Goal: Task Accomplishment & Management: Use online tool/utility

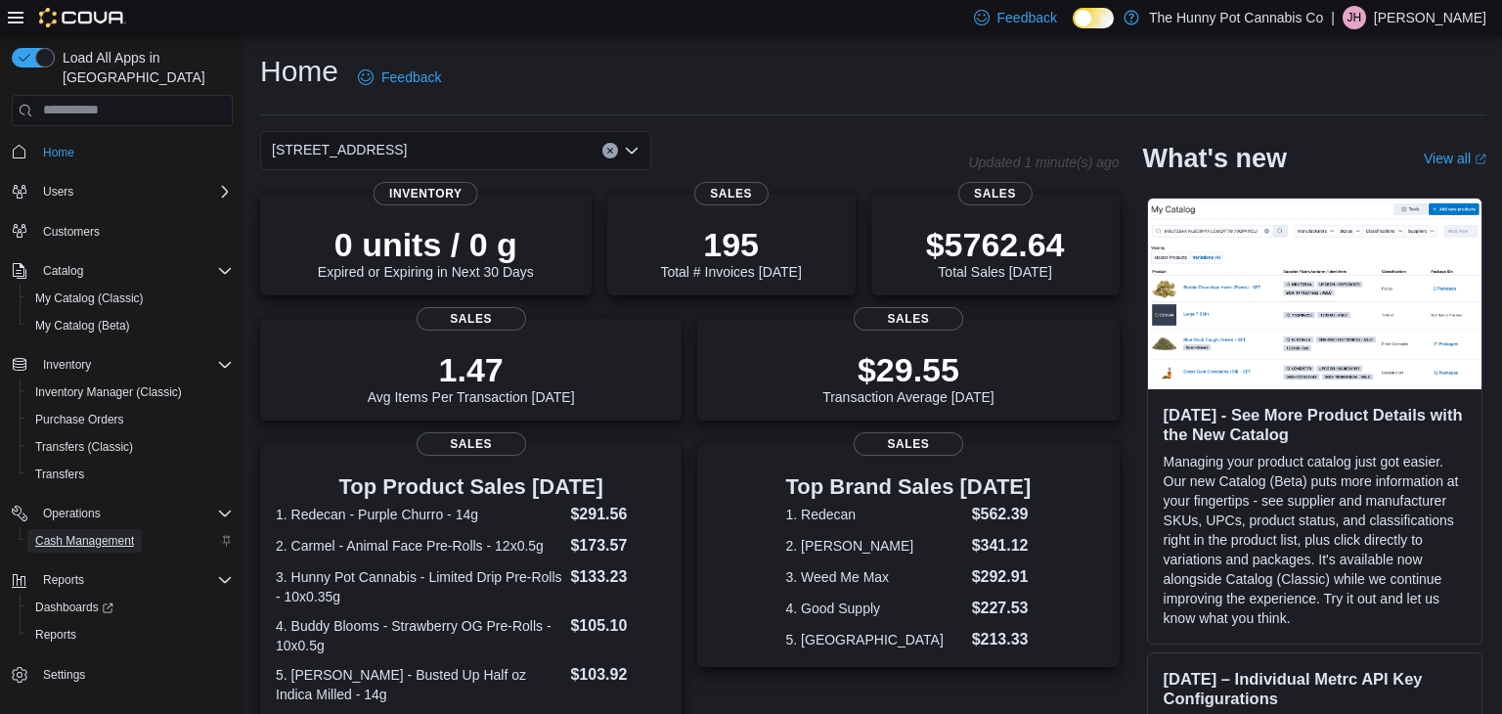
click at [99, 533] on span "Cash Management" at bounding box center [84, 541] width 99 height 16
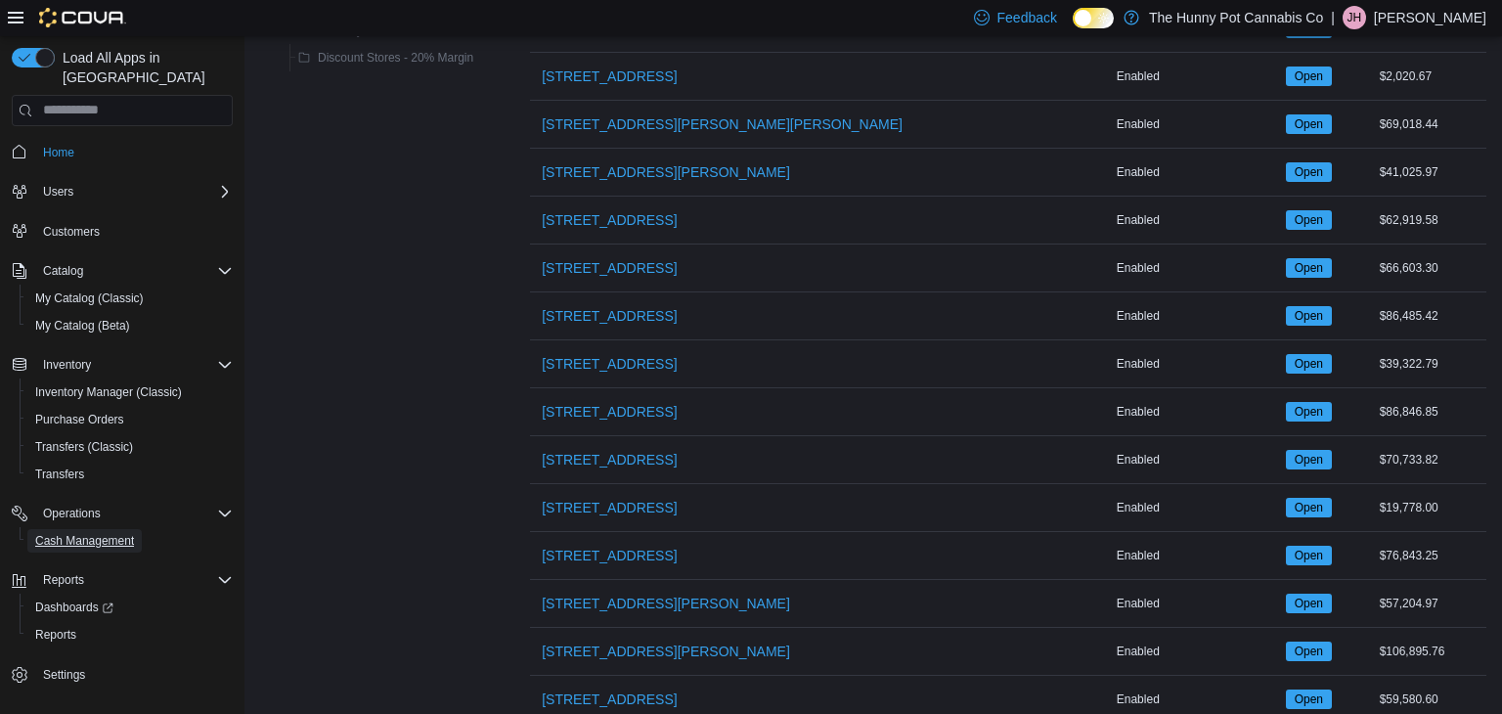
scroll to position [1307, 0]
click at [583, 546] on span "[STREET_ADDRESS]" at bounding box center [609, 556] width 135 height 20
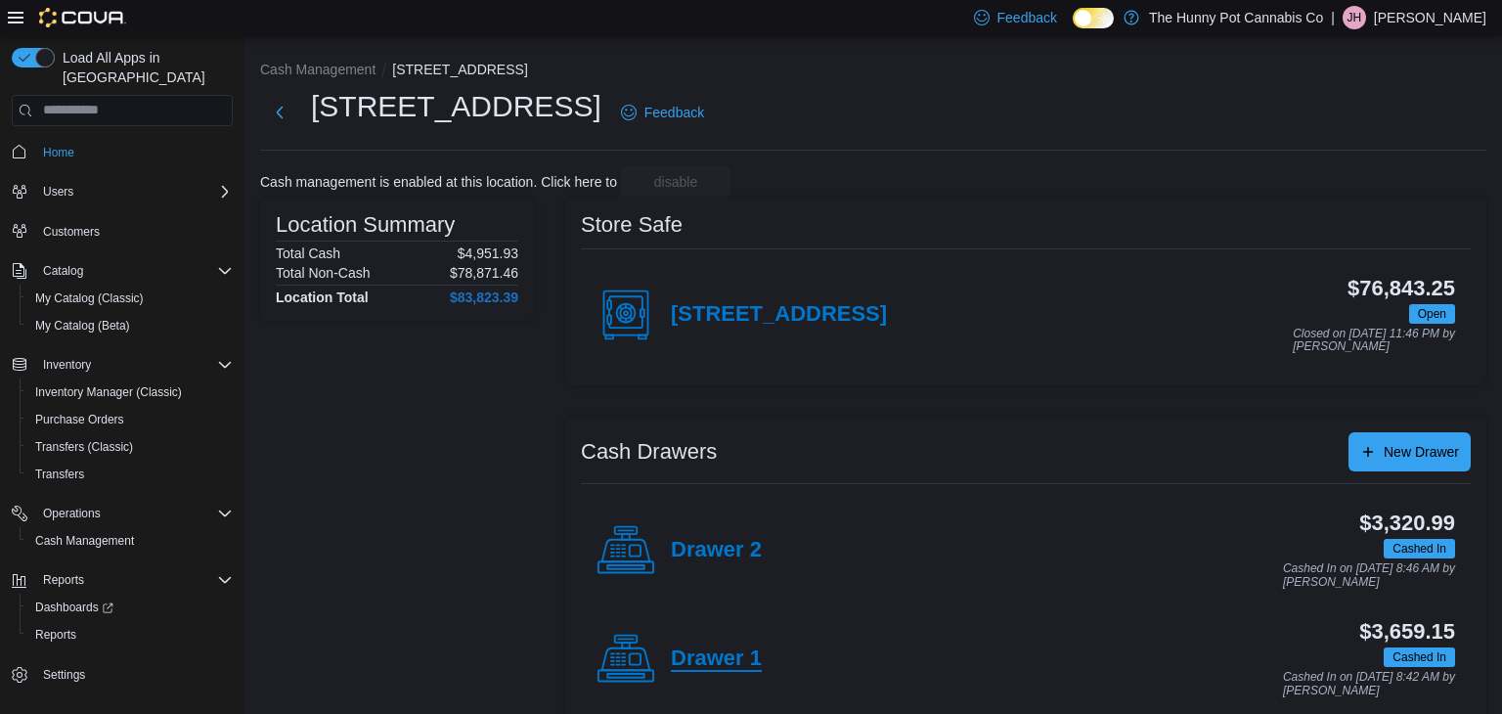
click at [691, 668] on h4 "Drawer 1" at bounding box center [716, 658] width 91 height 25
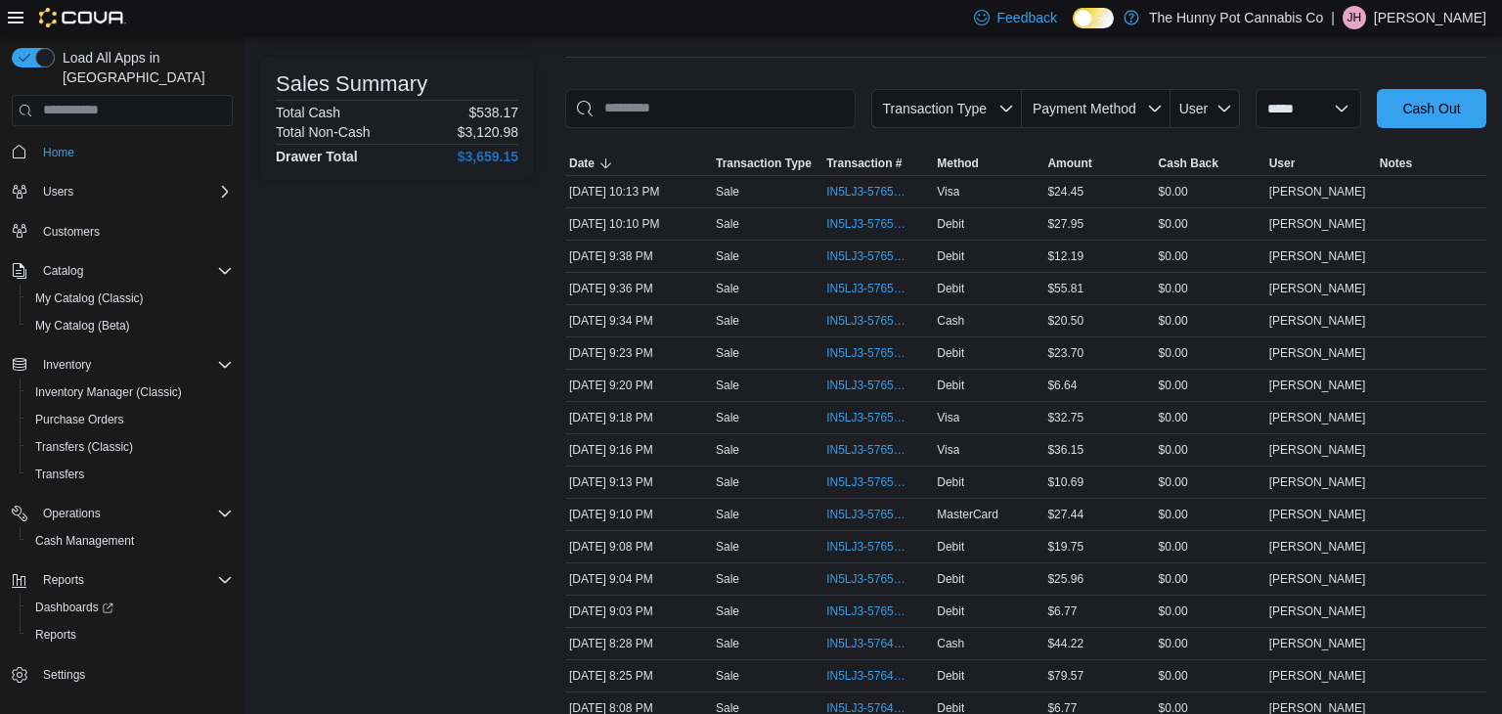
scroll to position [247, 0]
click at [845, 609] on span "IN5LJ3-5765085" at bounding box center [867, 612] width 83 height 16
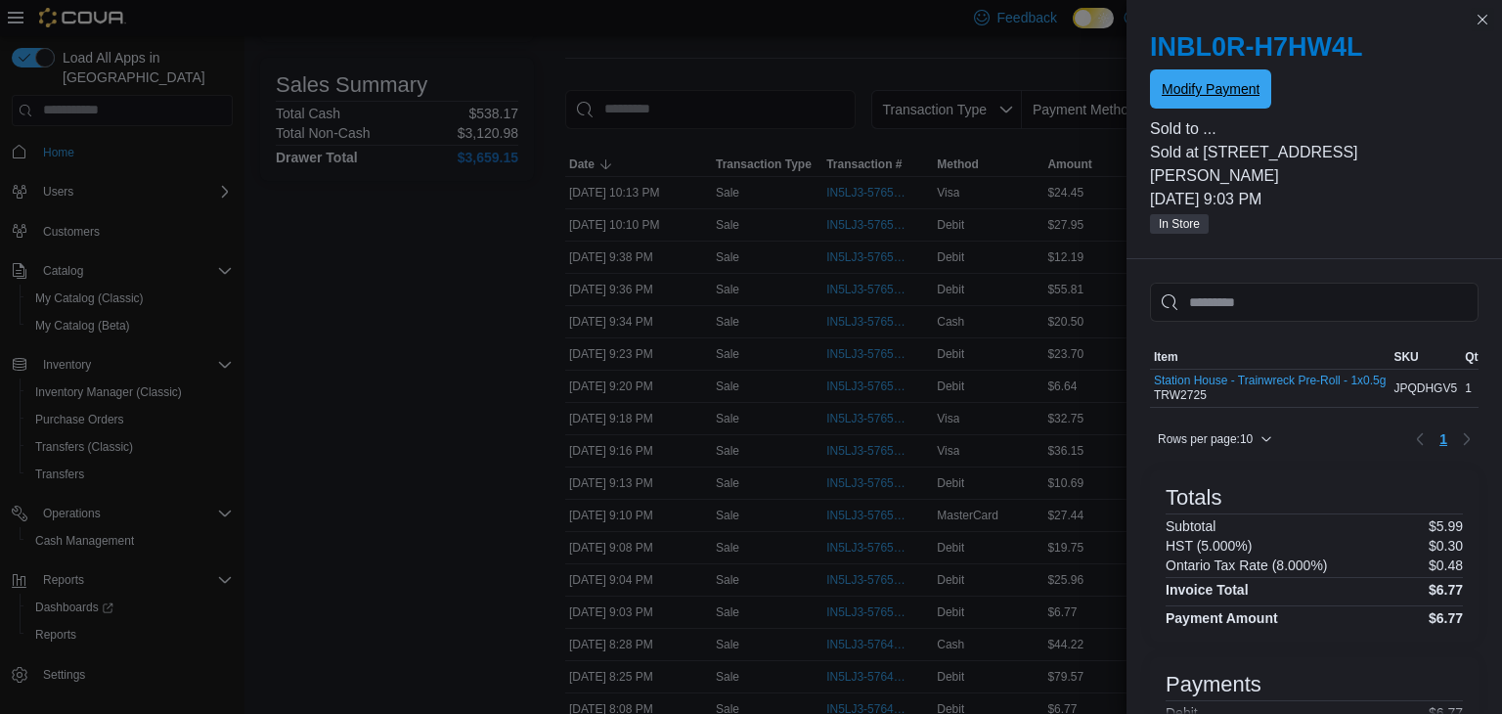
click at [1217, 87] on span "Modify Payment" at bounding box center [1211, 89] width 98 height 20
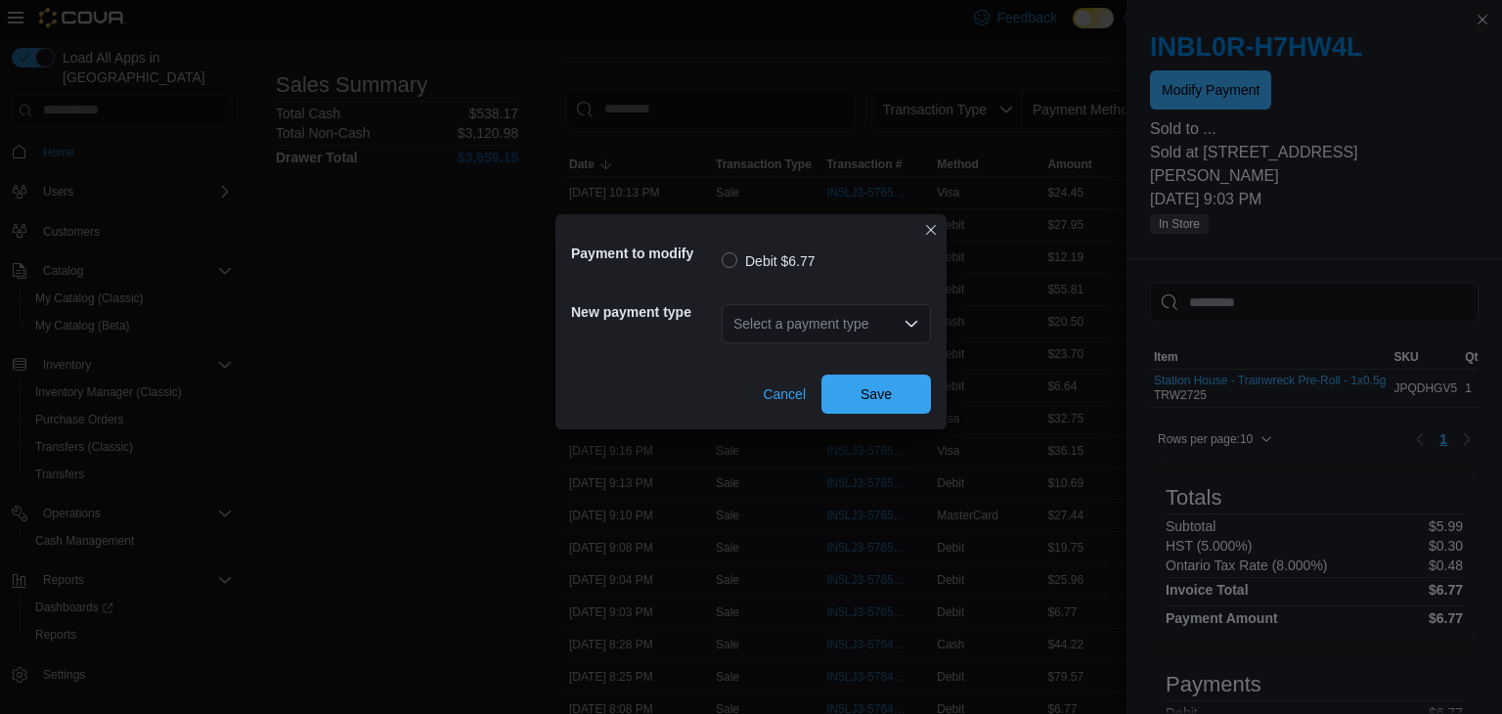
click at [793, 333] on div "Select a payment type" at bounding box center [826, 323] width 209 height 39
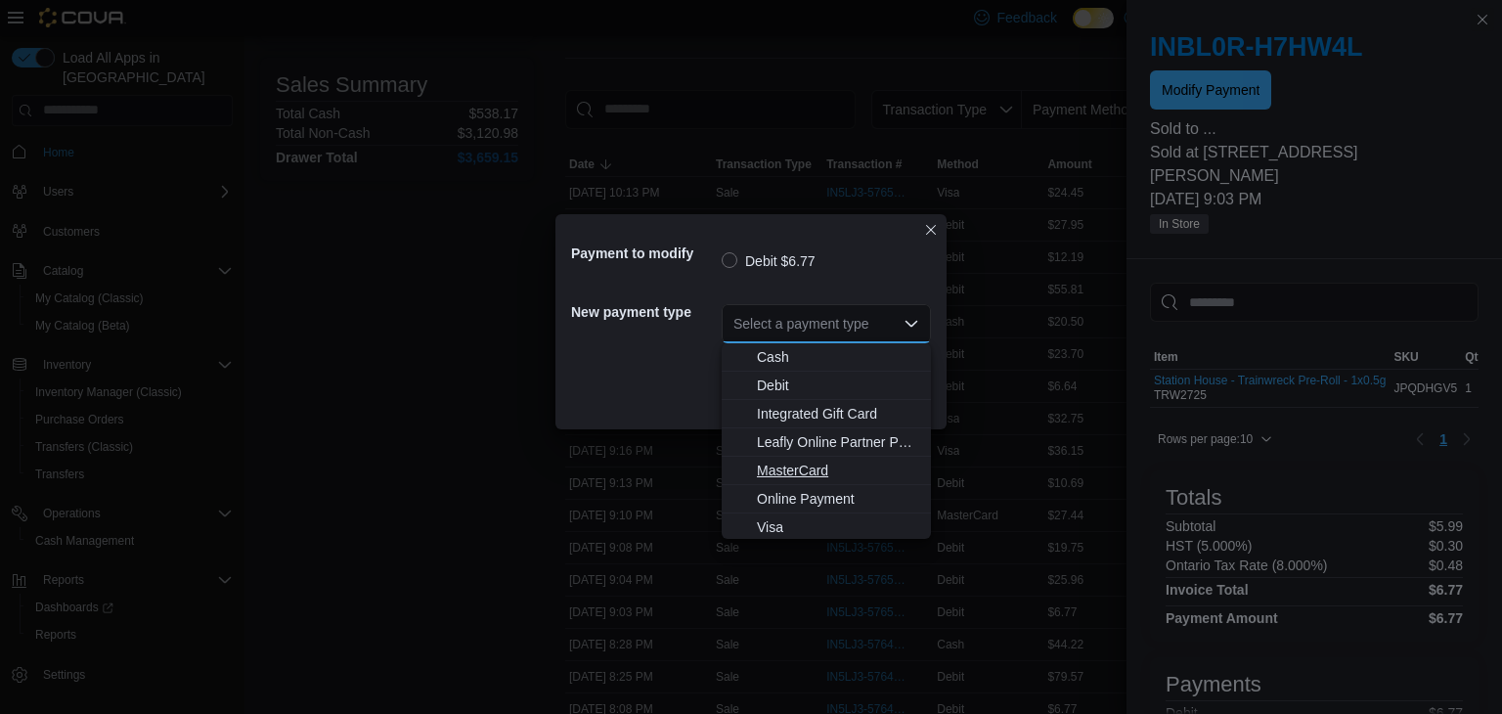
click at [779, 474] on span "MasterCard" at bounding box center [838, 471] width 162 height 20
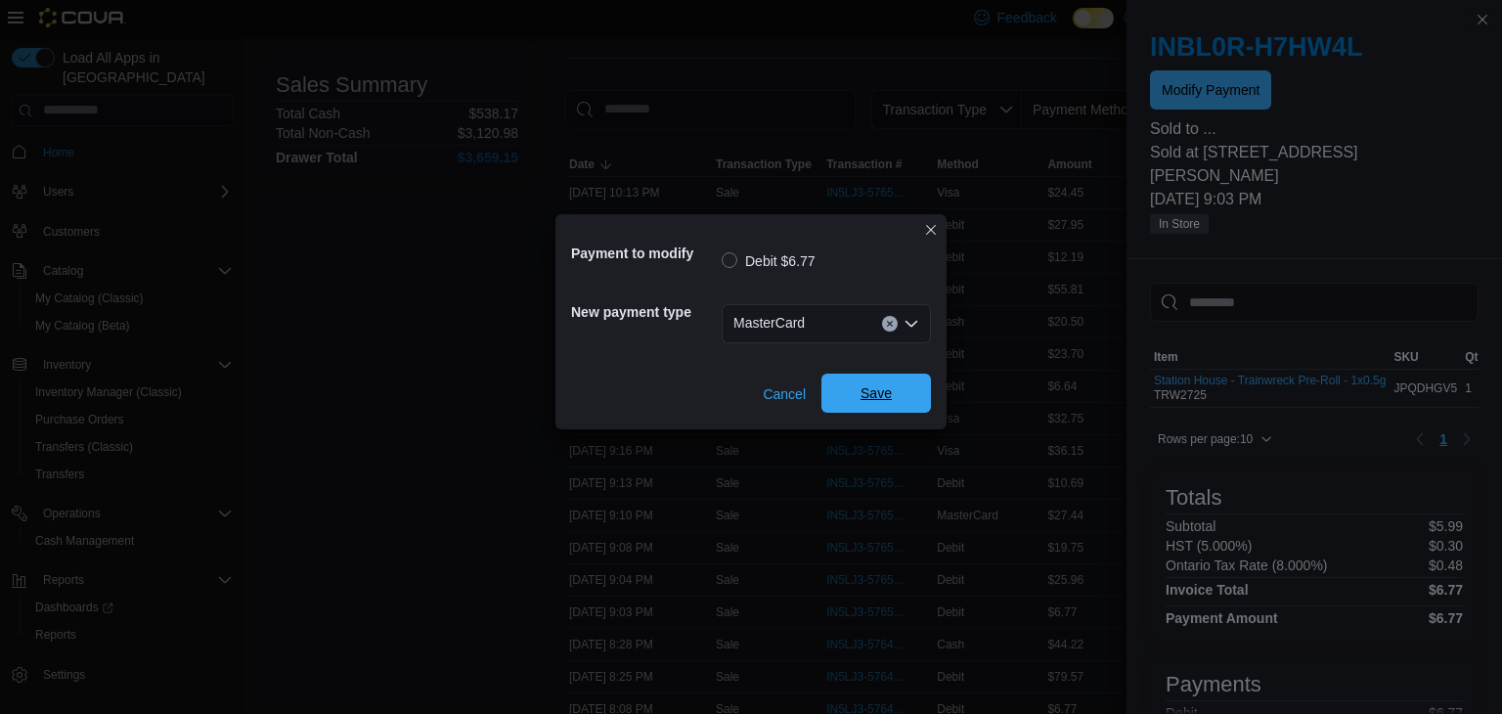
click at [879, 386] on span "Save" at bounding box center [876, 393] width 31 height 20
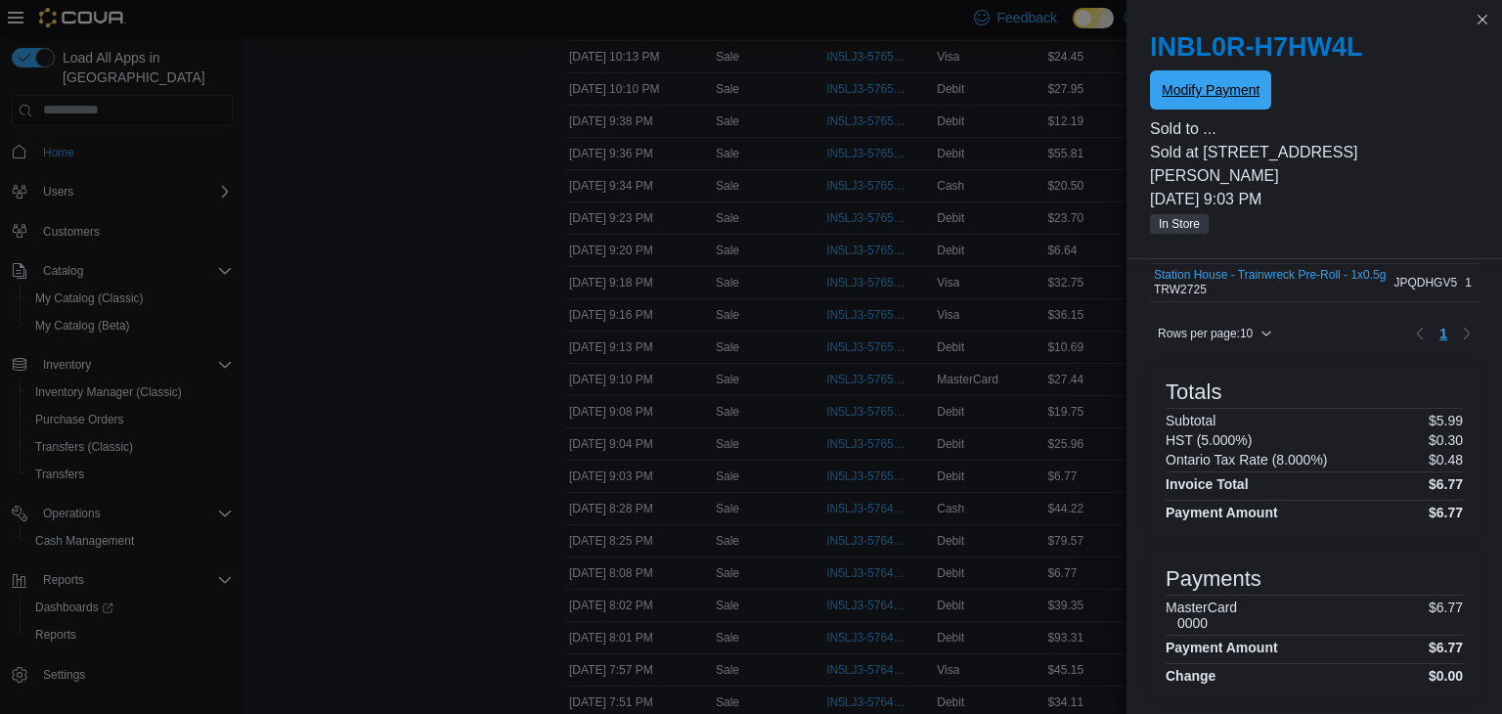
scroll to position [0, 0]
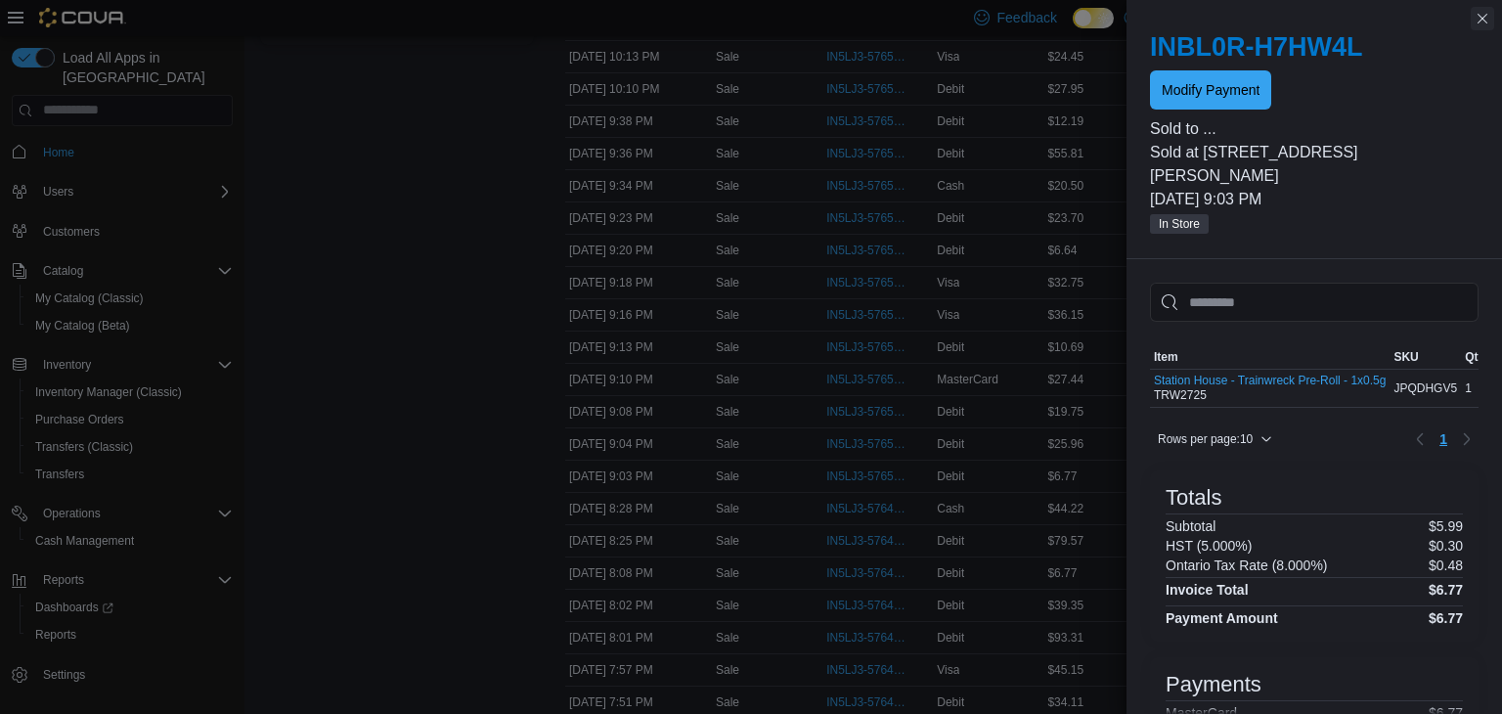
click at [1488, 22] on button "Close this dialog" at bounding box center [1482, 18] width 23 height 23
